Goal: Communication & Community: Answer question/provide support

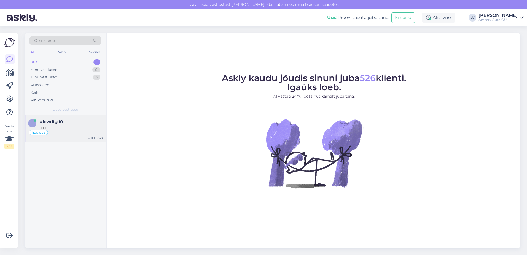
click at [66, 131] on div "l #lcwdtgd0 hooldus [DATE] 10:38" at bounding box center [65, 128] width 81 height 26
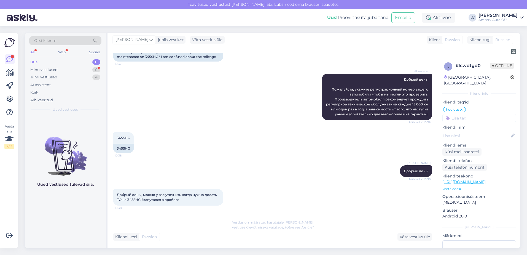
scroll to position [1028, 0]
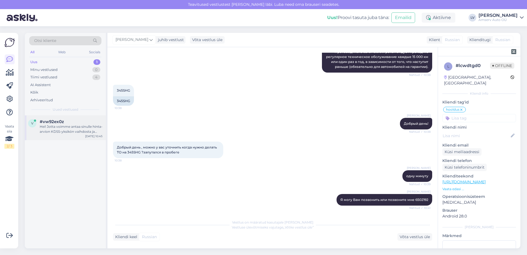
click at [70, 135] on div "v #vw92ex0z Hei! Jotta voimme antaa sinulle hinta-arvion KDSS-yksikön vaihdosta…" at bounding box center [65, 127] width 81 height 25
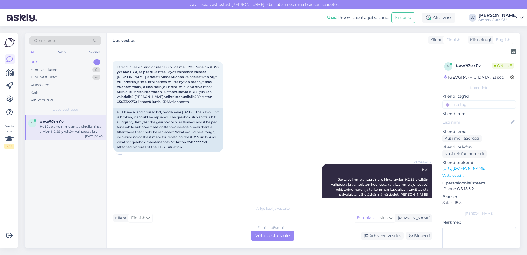
scroll to position [0, 0]
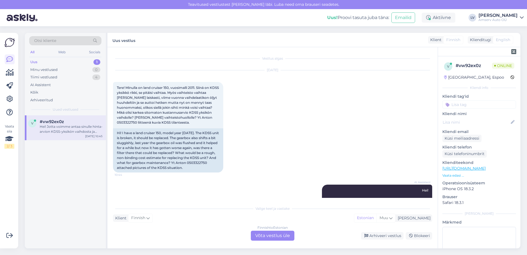
click at [269, 241] on div "Vestlus algas [DATE] Tere! Minulla on land cruiser 150, vuosimalli 2011. Siinä …" at bounding box center [273, 147] width 330 height 201
click at [269, 239] on div "Finnish to Estonian Võta vestlus üle" at bounding box center [273, 236] width 44 height 10
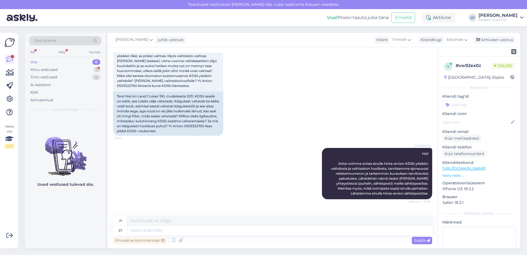
scroll to position [64, 0]
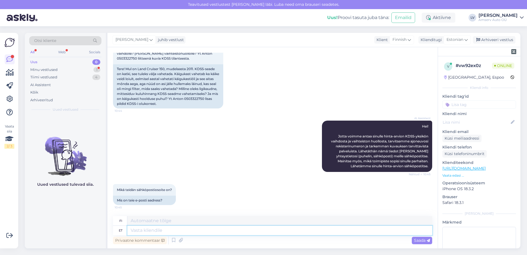
click at [210, 232] on textarea at bounding box center [279, 230] width 305 height 9
type textarea "Tere"
type textarea "Hei"
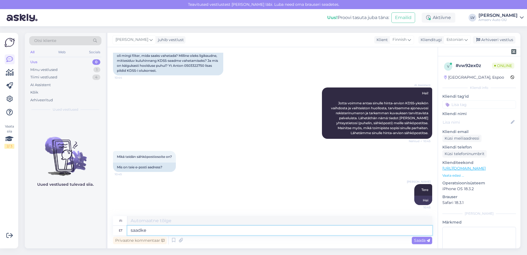
type textarea "saadke p"
type textarea "lähetä"
type textarea "saadke palun"
type textarea "ole hyvä [PERSON_NAME]"
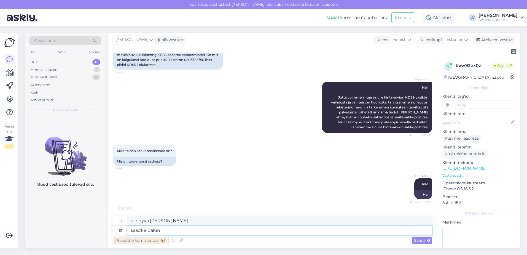
scroll to position [130, 0]
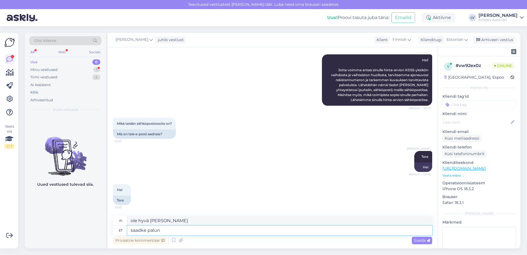
drag, startPoint x: 181, startPoint y: 232, endPoint x: 89, endPoint y: 238, distance: 91.8
click at [96, 240] on div "Otsi kliente All Web Socials Uus 0 Minu vestlused 1 Tiimi vestlused 4 AI Assist…" at bounding box center [273, 140] width 496 height 215
type textarea "kirjutage p"
type textarea "kirjoittaa"
type textarea "kirjutage palun"
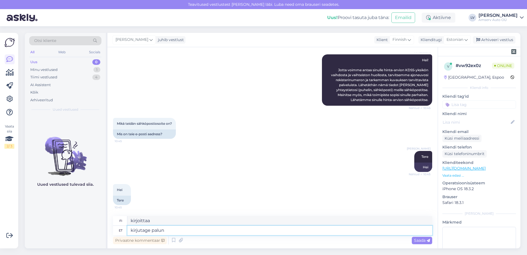
type textarea "ole hyvä ja kirjoita"
type textarea "kirjutage palun sõiduki"
type textarea "kirjoita ajoneuvo"
type textarea "kirjutage palun sõiduki reg. n"
type textarea "Kirjoita ajoneuvon rekisterinumero."
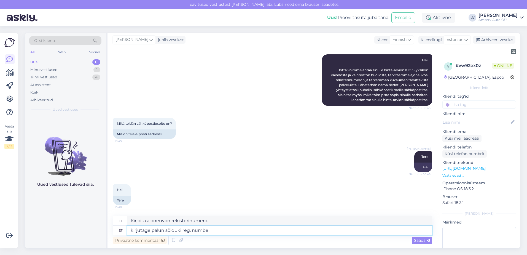
type textarea "kirjutage palun sõiduki reg. number"
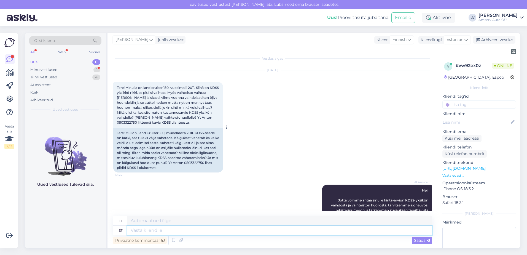
scroll to position [196, 0]
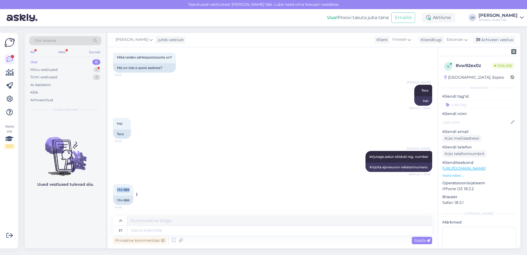
drag, startPoint x: 130, startPoint y: 190, endPoint x: 116, endPoint y: 190, distance: 14.1
click at [116, 190] on div "Yhl-986 10:46" at bounding box center [123, 190] width 20 height 12
drag, startPoint x: 116, startPoint y: 190, endPoint x: 119, endPoint y: 190, distance: 3.0
copy span "Yhl-986"
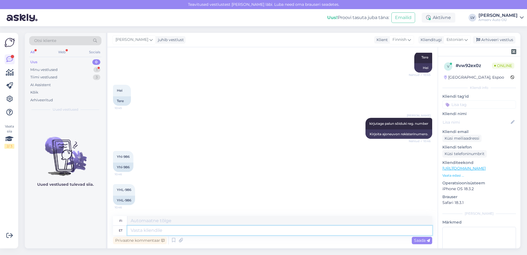
click at [151, 230] on textarea at bounding box center [279, 230] width 305 height 9
type textarea "K"
type textarea "Saadke p"
type textarea "Lähetä"
type textarea "Saadke [PERSON_NAME] o"
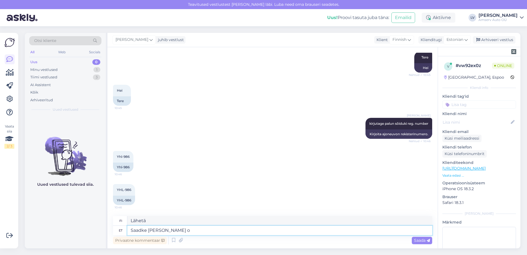
type textarea "Lähetä meille sähköpostia."
type textarea "Saadke [PERSON_NAME] o"
type textarea "Lähetä meille"
type textarea "Saadke palun [PERSON_NAME] soo"
type textarea "Lähetä meille omasi"
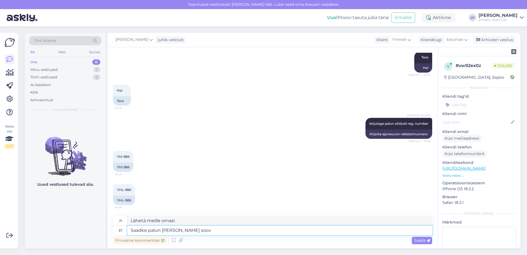
type textarea "Saadke palun [PERSON_NAME] soov"
type textarea "Lähetä meille pyyntösi."
paste textarea "[EMAIL_ADDRESS][DOMAIN_NAME]"
type textarea "Saadke palun [PERSON_NAME] soov [EMAIL_ADDRESS][DOMAIN_NAME]"
click at [269, 231] on textarea "Saadke palun [PERSON_NAME] soov [EMAIL_ADDRESS][DOMAIN_NAME]" at bounding box center [279, 230] width 305 height 9
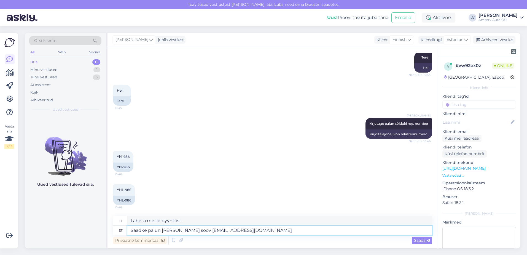
type textarea "Lähetä pyyntösi [EMAIL_ADDRESS][DOMAIN_NAME]"
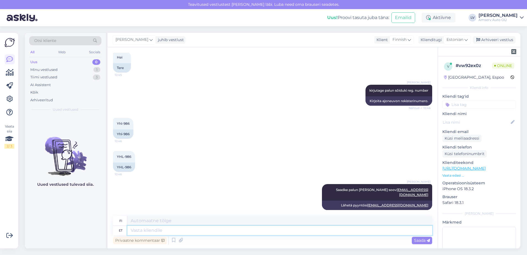
scroll to position [296, 0]
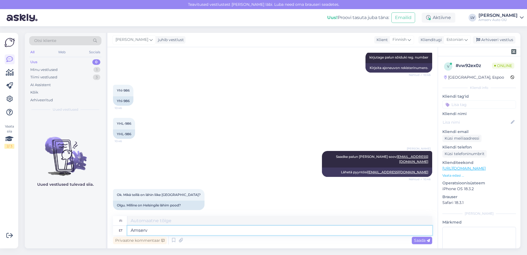
type textarea "Amserv"
type textarea "Amserv Järve"
type textarea "[PERSON_NAME]"
type textarea "Amserv"
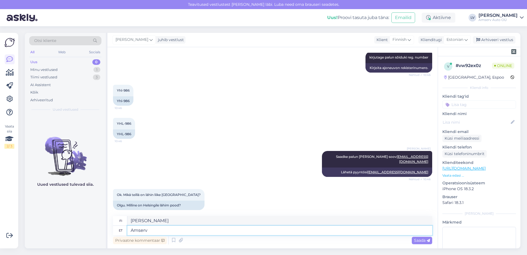
type textarea "Amserv"
type textarea "Amserv järve"
type textarea "[PERSON_NAME]"
type textarea "Amserv"
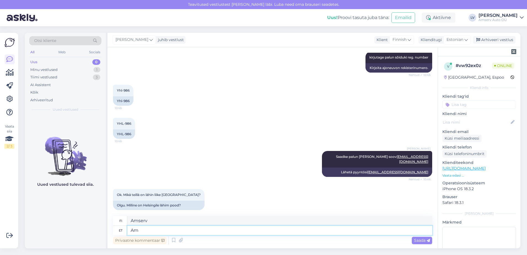
type textarea "A"
click at [409, 40] on icon at bounding box center [409, 40] width 3 height 6
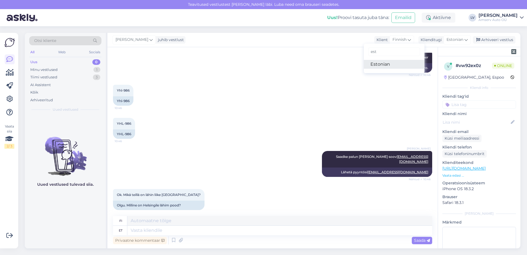
type input "est"
click at [389, 61] on link "Estonian" at bounding box center [394, 64] width 61 height 9
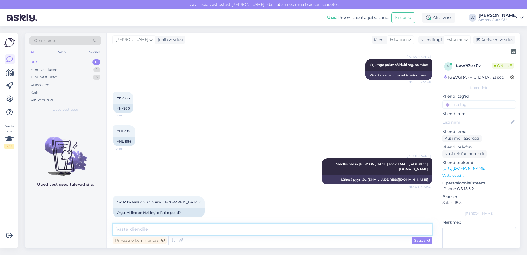
click at [191, 231] on textarea at bounding box center [272, 229] width 319 height 12
type textarea "Amserv Järve"
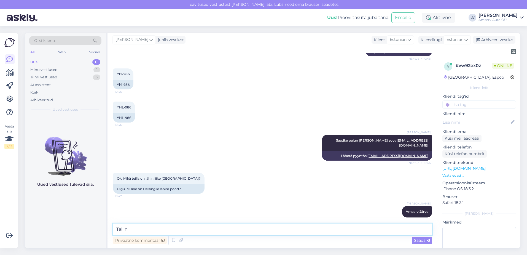
type textarea "[GEOGRAPHIC_DATA]"
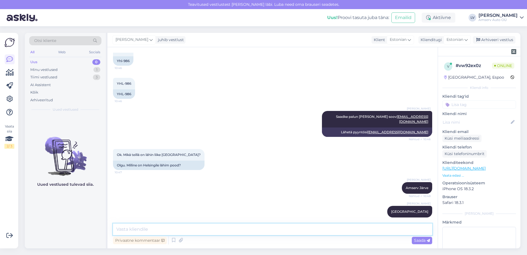
scroll to position [341, 0]
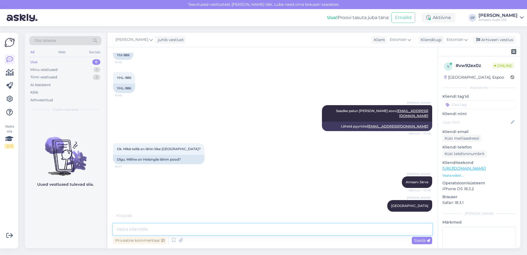
click at [217, 228] on textarea at bounding box center [272, 229] width 319 height 12
click at [407, 42] on div "Estonian" at bounding box center [400, 39] width 27 height 9
drag, startPoint x: 389, startPoint y: 52, endPoint x: 329, endPoint y: 68, distance: 62.8
click at [327, 61] on div "[PERSON_NAME] juhib vestlust Klient Estonian est Estonian Klienditugi Estonian …" at bounding box center [314, 140] width 413 height 215
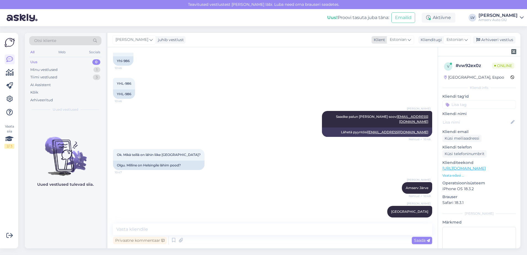
click at [409, 39] on icon at bounding box center [409, 40] width 3 height 6
click at [399, 51] on input "est" at bounding box center [393, 51] width 52 height 9
type input "e"
type input "fin"
click at [395, 62] on link "Finnish" at bounding box center [393, 64] width 61 height 9
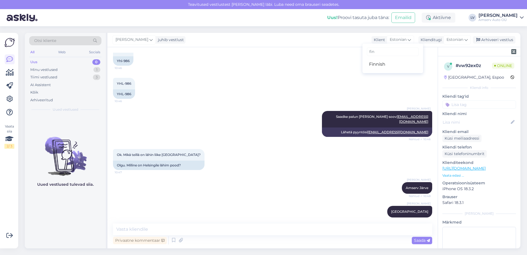
scroll to position [341, 0]
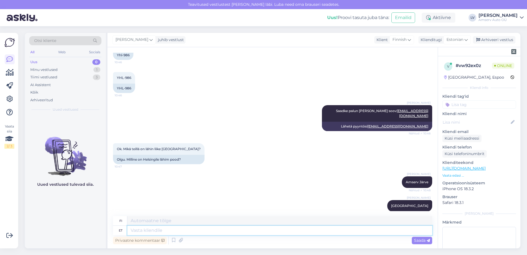
click at [210, 233] on textarea at bounding box center [279, 230] width 305 height 9
type textarea "Kas"
type textarea "On"
type textarea "Kas saame"
type textarea "Voimmeko"
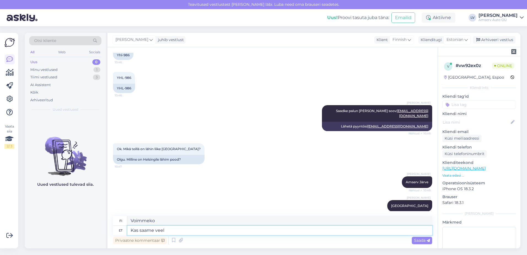
type textarea "Kas saame veel k"
type textarea "Voimmeko vielä"
type textarea "Kas saame veel kuidagi ab"
type textarea "Onko mitään keinoa, jolla voimme vielä"
type textarea "Kas saame veel kuidagi abiks ol"
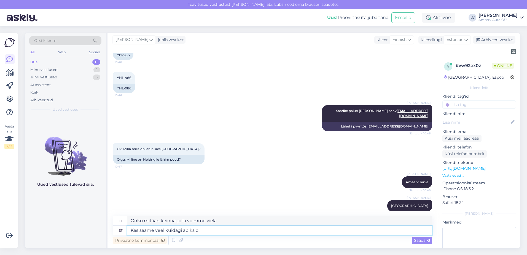
type textarea "Onko olemassa mitään muuta tapaa, jolla voimme auttaa?"
type textarea "Kas saame veel kuidagi abiks olla?"
type textarea "Voimmeko auttaa jotenkin muulla?"
type textarea "Kas saame veel kuidagi abiks olla?"
click at [420, 238] on span "Saada" at bounding box center [422, 240] width 16 height 5
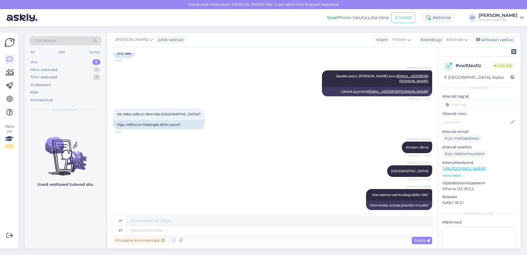
scroll to position [429, 0]
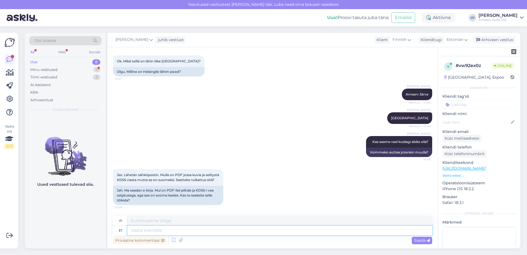
click at [201, 233] on textarea at bounding box center [279, 230] width 305 height 9
type textarea "Võite"
type textarea "[PERSON_NAME]"
type textarea "Võite saata,"
type textarea "[PERSON_NAME] lähettää,"
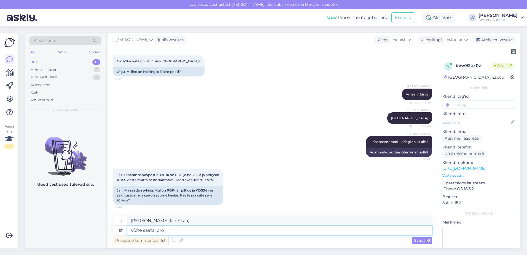
type textarea "Võite saata, proo"
type textarea "[PERSON_NAME] lähettää, herra."
type textarea "Võite saata, p"
type textarea "[PERSON_NAME] lähettää, p."
type textarea "Võite saata,"
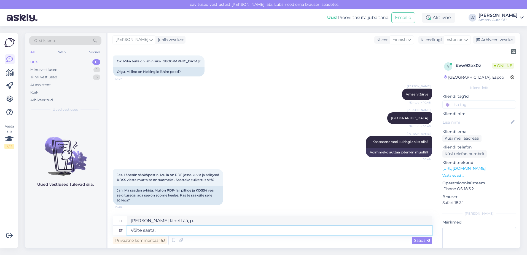
type textarea "[PERSON_NAME] lähettää,"
type textarea "Võite saata"
type textarea "[PERSON_NAME] lähettää"
type textarea "Võite saata"
click at [417, 239] on span "Saada" at bounding box center [422, 240] width 16 height 5
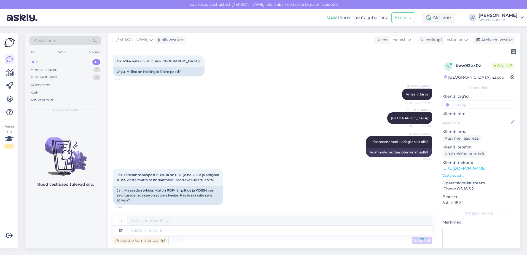
scroll to position [462, 0]
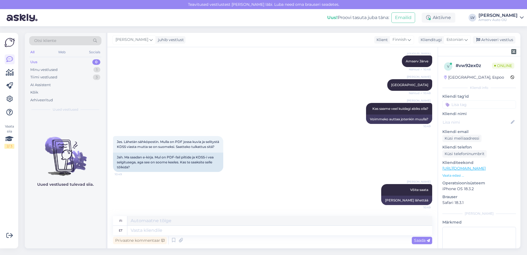
click at [338, 236] on div "Privaatne kommentaar Saada" at bounding box center [272, 240] width 319 height 10
click at [336, 232] on textarea at bounding box center [279, 230] width 305 height 9
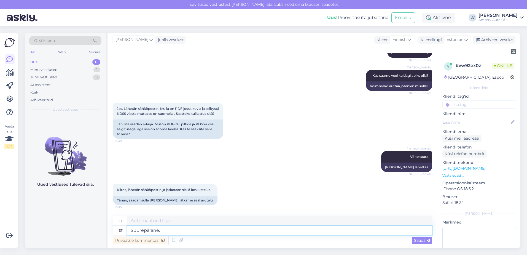
type textarea "Suurepärane. j"
type textarea "Erinomainen."
type textarea "Suurepärane, j"
type textarea "Erinomainen,"
type textarea "Suurepärane, jääme"
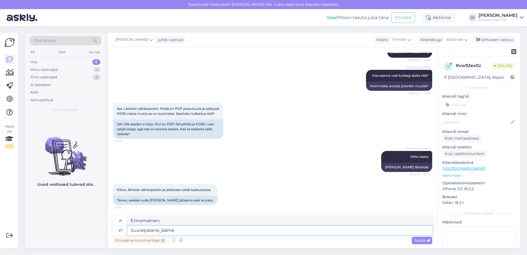
type textarea "Hienoa, me jäämme."
type textarea "Suurepärane, [PERSON_NAME]"
type textarea "Hienoa, pysymme kanssasi."
type textarea "Suurepärane, [PERSON_NAME] kirja o"
type textarea "Erinomaista, pidämme sinut ajan tasalla."
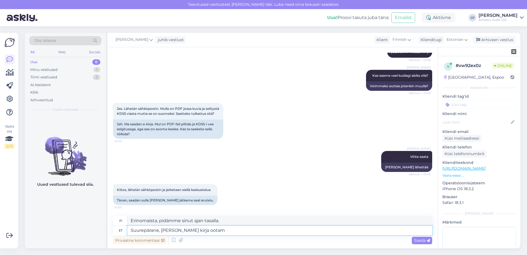
type textarea "Suurepärane, [PERSON_NAME] kirja ootama"
type textarea "Erinomaista, odotamme innolla yhteydenottoasi."
type textarea "Suurepärane, [PERSON_NAME] kirja ootama"
click at [424, 239] on span "Saada" at bounding box center [422, 240] width 16 height 5
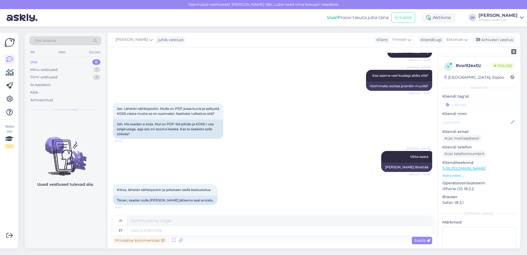
scroll to position [528, 0]
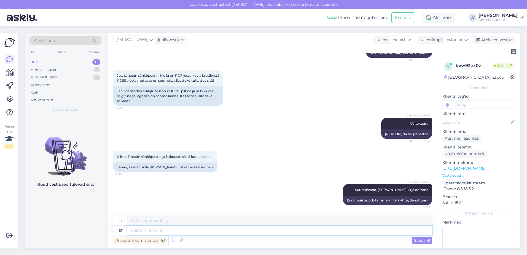
click at [354, 233] on textarea at bounding box center [279, 230] width 305 height 9
type textarea "suur t"
type textarea "iso"
type textarea "suur tänu"
type textarea "paljon kiitoksia"
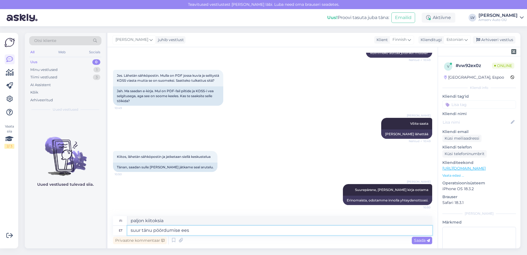
type textarea "suur tänu pöördumise eest"
type textarea "Kiitos paljon palautteestasi."
type textarea "suur tänu pöördumise eest ja"
type textarea "Kiitos paljon yhteydenotostasi."
type textarea "suur tänu pöördumise eest ja"
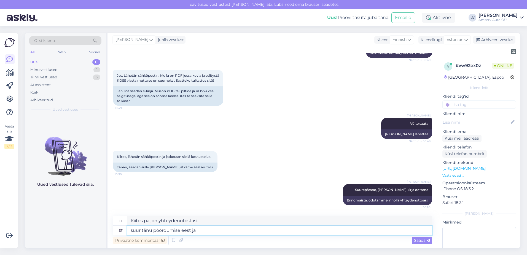
type textarea "Kiitos paljon yhteydenotostasi ja"
type textarea "suur tänu pöördumise eest ja ilusat p"
type textarea "Kiitos paljon yhteydenotostasi ja mukavaa päivänjatkoa."
type textarea "suur tänu pöördumise eest ja ilusat päeva jätku"
click at [423, 240] on span "Saada" at bounding box center [422, 240] width 16 height 5
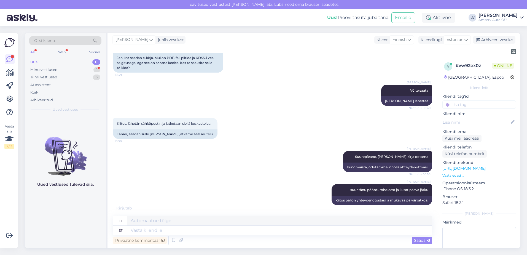
scroll to position [600, 0]
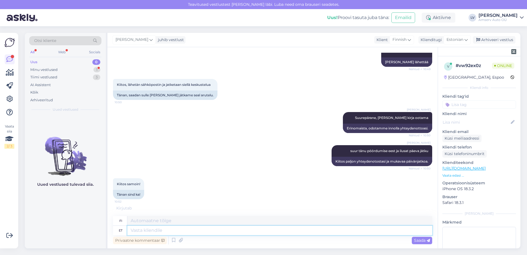
click at [201, 231] on textarea at bounding box center [279, 230] width 305 height 9
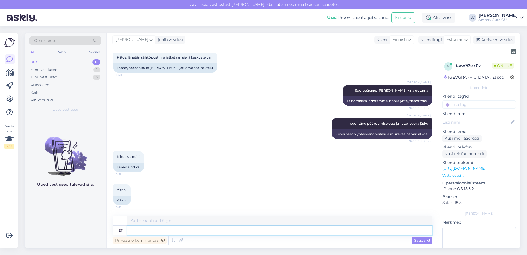
type textarea ":)"
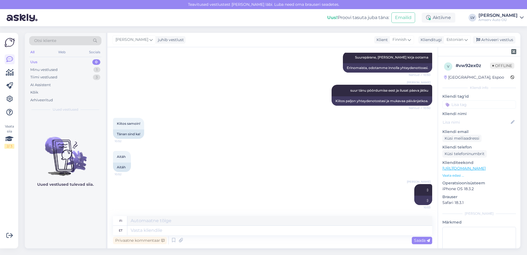
click at [483, 104] on input at bounding box center [480, 104] width 74 height 8
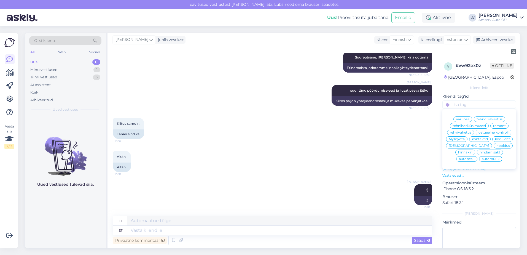
click at [495, 126] on span "remont" at bounding box center [499, 125] width 13 height 3
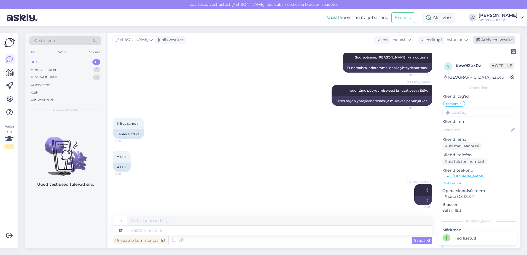
click at [488, 40] on div "Arhiveeri vestlus" at bounding box center [494, 39] width 42 height 7
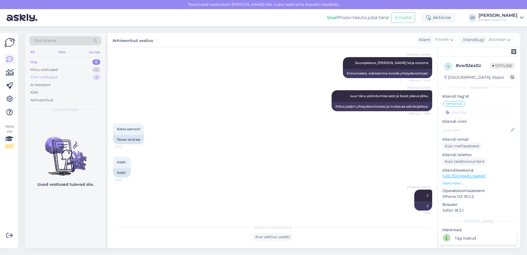
click at [69, 75] on div "Tiimi vestlused 3" at bounding box center [65, 77] width 72 height 8
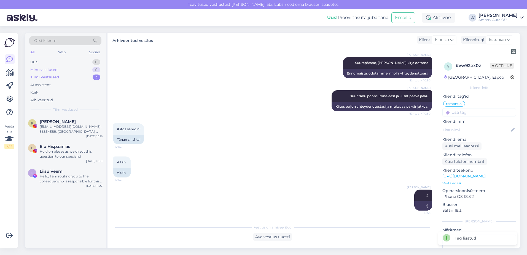
click at [67, 71] on div "Minu vestlused 0" at bounding box center [65, 70] width 72 height 8
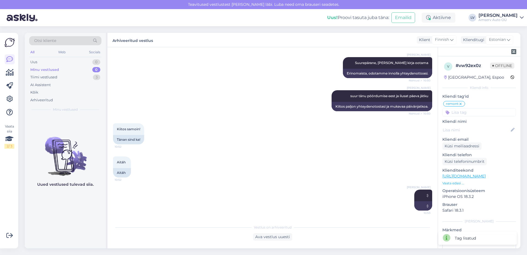
click at [57, 55] on div "All Web Socials" at bounding box center [65, 53] width 72 height 9
click at [58, 54] on div "Web" at bounding box center [62, 52] width 10 height 7
click at [58, 65] on div "Uus 0" at bounding box center [65, 62] width 72 height 8
click at [53, 73] on div "Tiimi vestlused 1" at bounding box center [65, 77] width 72 height 8
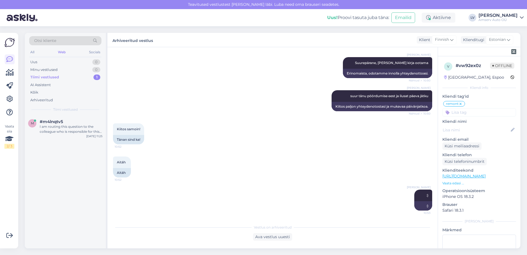
click at [72, 76] on div "Tiimi vestlused 1" at bounding box center [65, 77] width 72 height 8
click at [58, 132] on div "I am routing this question to the colleague who is responsible for this topic. …" at bounding box center [71, 129] width 63 height 10
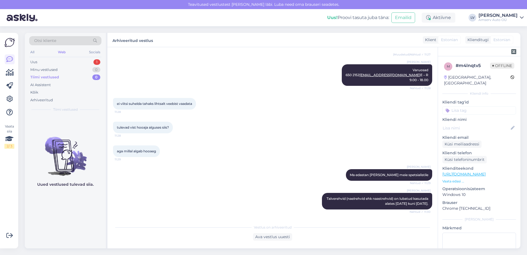
scroll to position [465, 0]
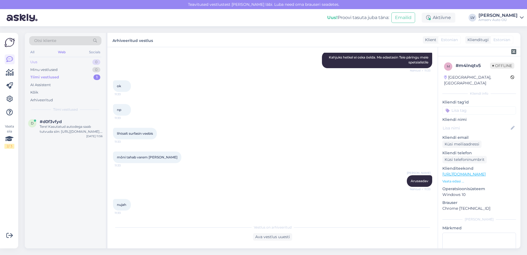
click at [67, 62] on div "Uus 0" at bounding box center [65, 62] width 72 height 8
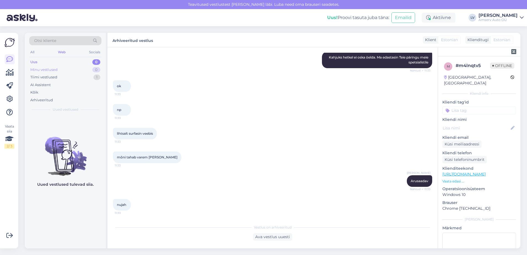
click at [46, 69] on div "Minu vestlused" at bounding box center [43, 70] width 27 height 6
click at [53, 75] on div "Tiimi vestlused" at bounding box center [43, 77] width 27 height 6
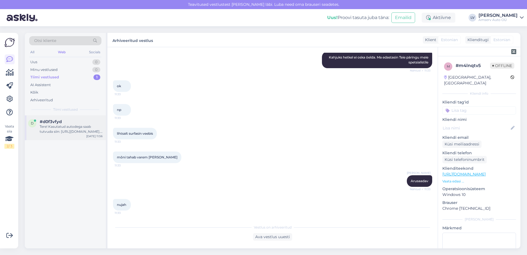
click at [68, 128] on div "Tere! Kasutatud autodega saab tutvuda siin: [URL][DOMAIN_NAME]. Kirjutage palun…" at bounding box center [71, 129] width 63 height 10
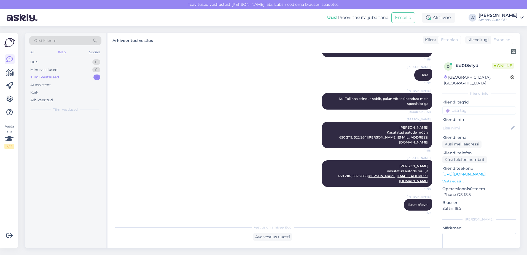
scroll to position [94, 0]
